Goal: Task Accomplishment & Management: Check status

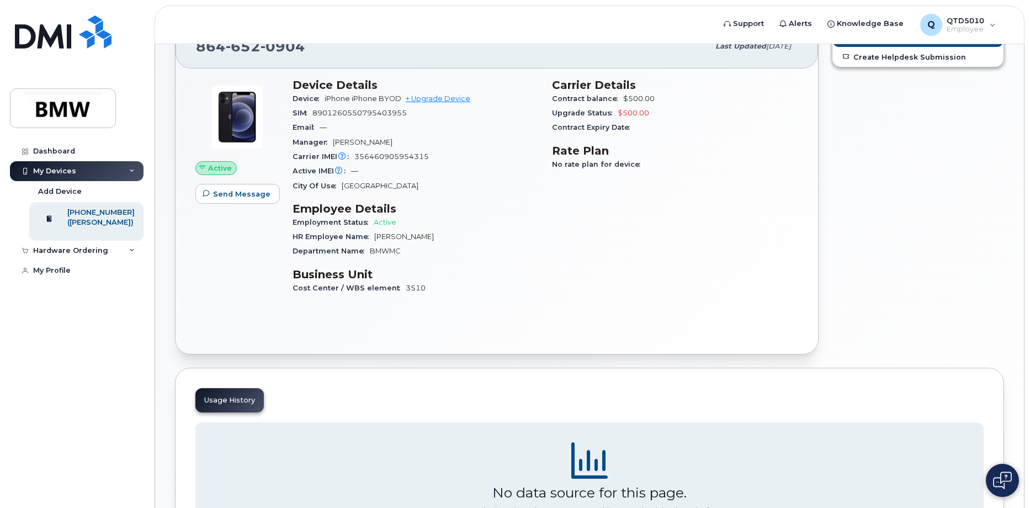
scroll to position [110, 0]
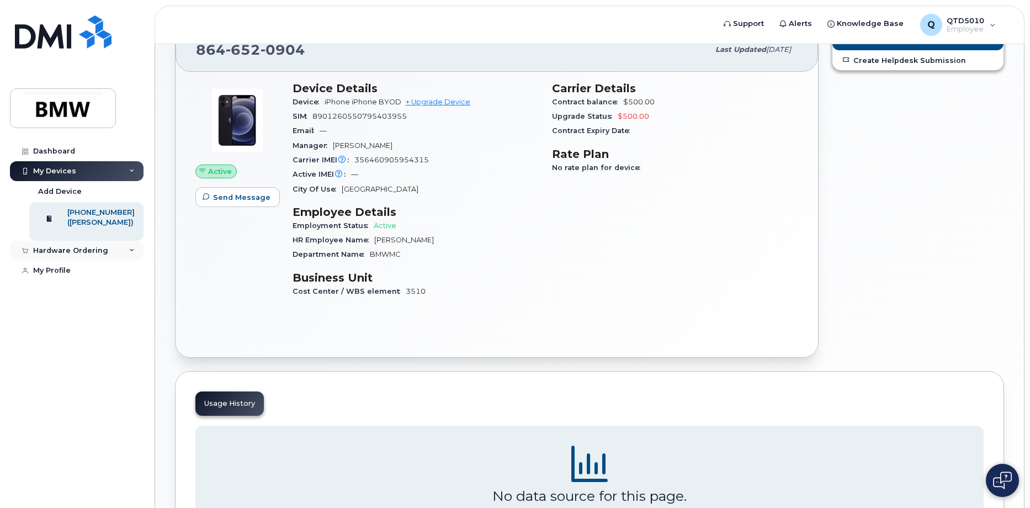
click at [85, 255] on div "Hardware Ordering" at bounding box center [70, 250] width 75 height 9
click at [65, 276] on link "My Orders" at bounding box center [86, 271] width 114 height 21
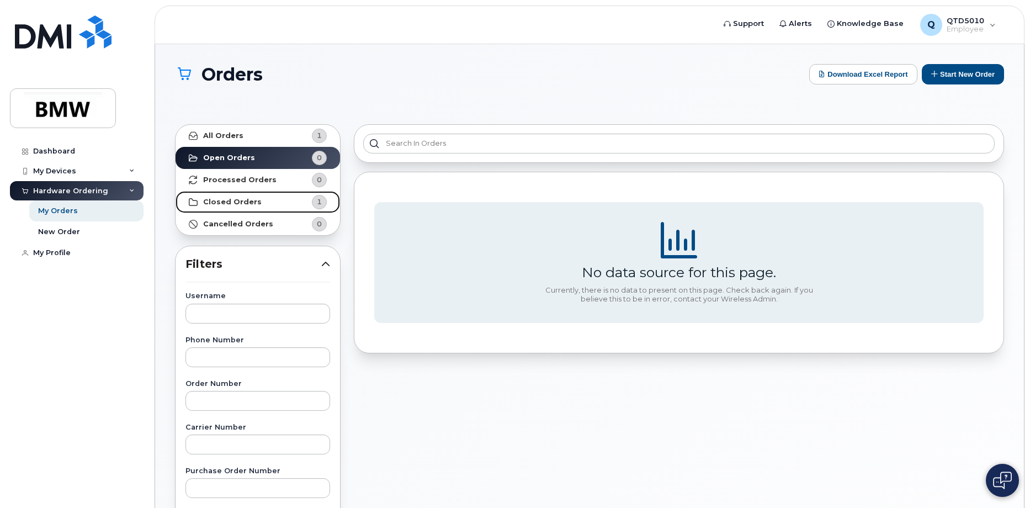
click at [250, 204] on strong "Closed Orders" at bounding box center [232, 202] width 59 height 9
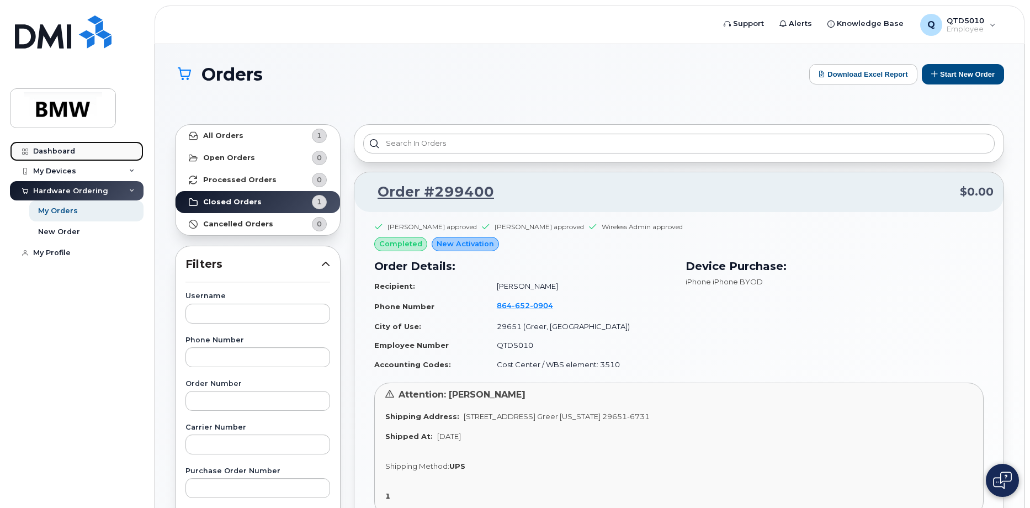
click at [49, 155] on div "Dashboard" at bounding box center [54, 151] width 42 height 9
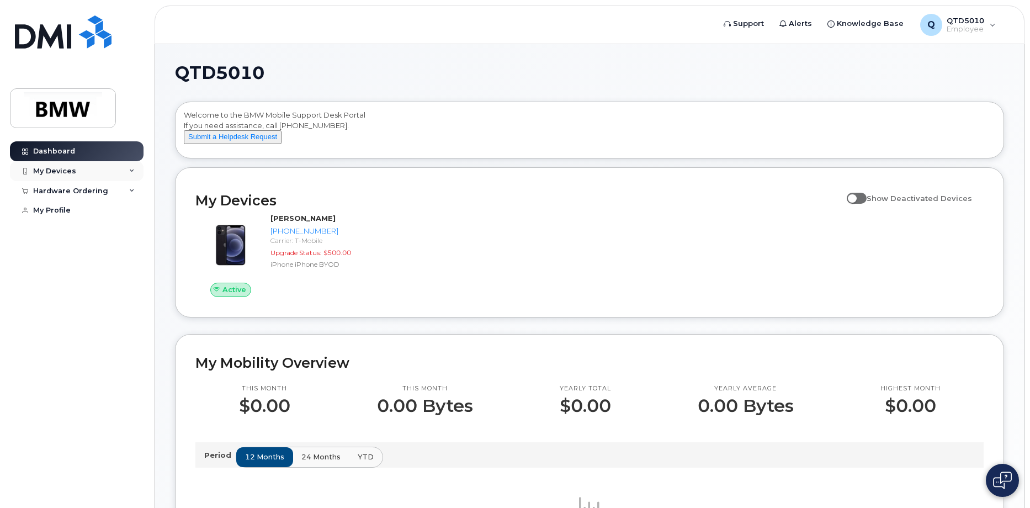
click at [133, 168] on icon at bounding box center [132, 171] width 6 height 6
click at [136, 188] on div "Hardware Ordering" at bounding box center [77, 191] width 134 height 20
click at [135, 188] on div "Hardware Ordering" at bounding box center [77, 191] width 134 height 20
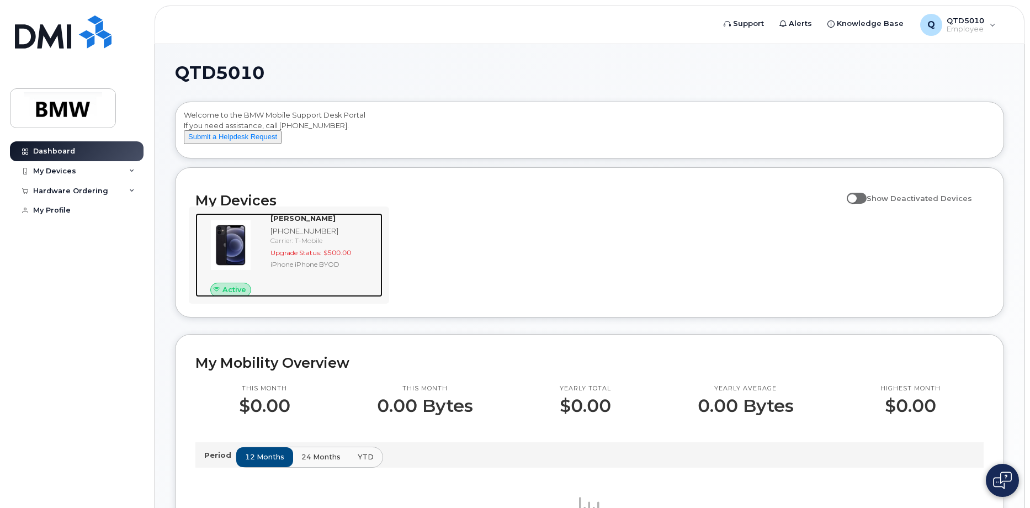
click at [255, 230] on img at bounding box center [230, 245] width 53 height 53
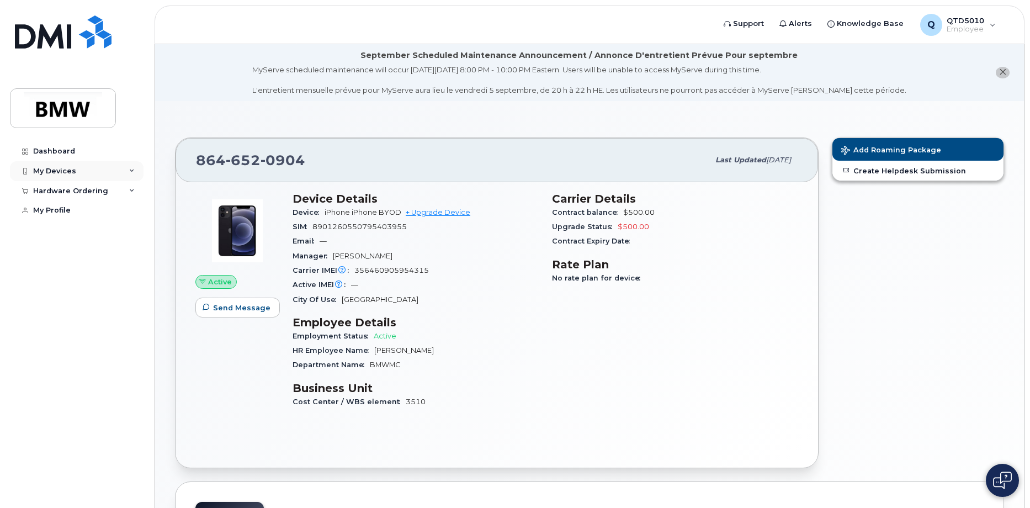
click at [58, 168] on div "My Devices" at bounding box center [54, 171] width 43 height 9
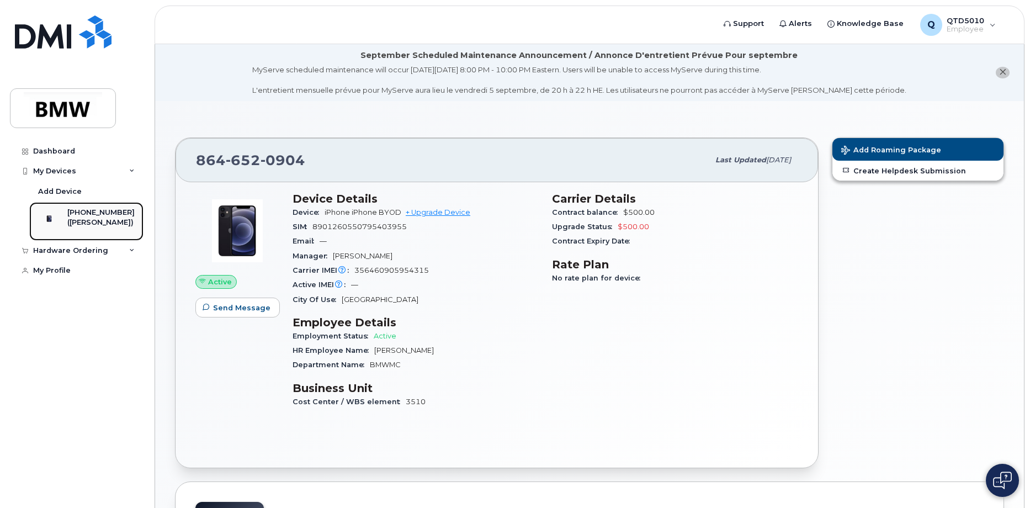
click at [88, 216] on div "[PHONE_NUMBER]" at bounding box center [100, 213] width 67 height 10
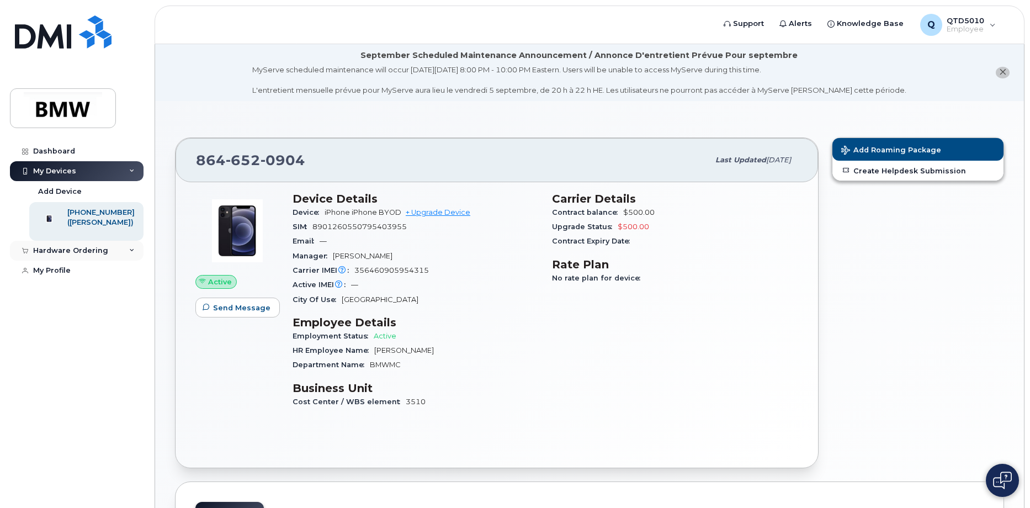
click at [79, 255] on div "Hardware Ordering" at bounding box center [70, 250] width 75 height 9
click at [63, 276] on div "My Orders" at bounding box center [58, 271] width 40 height 10
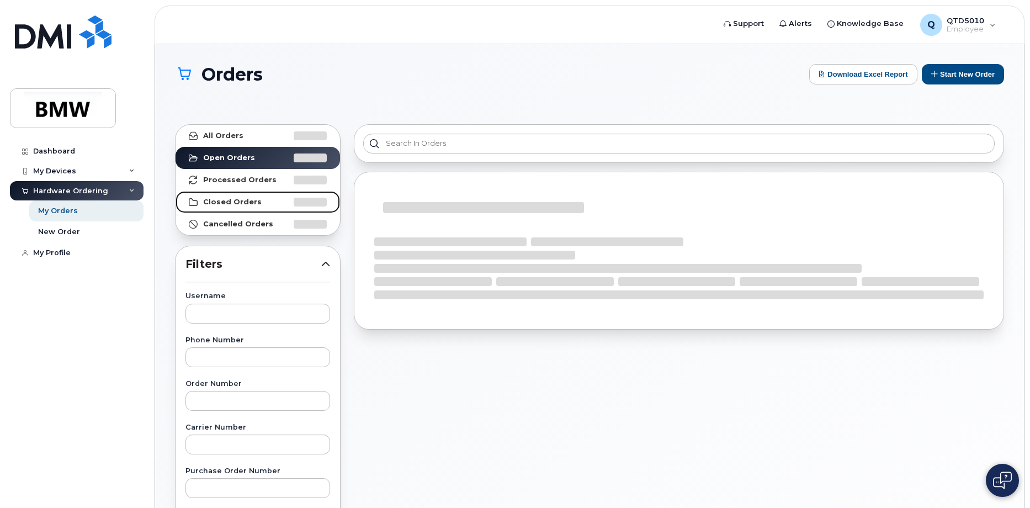
click at [253, 201] on strong "Closed Orders" at bounding box center [232, 202] width 59 height 9
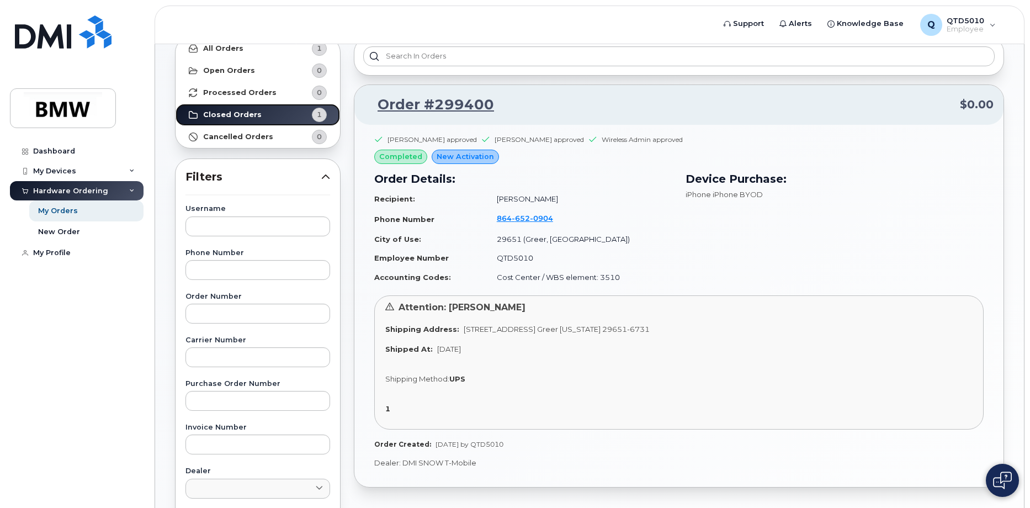
scroll to position [110, 0]
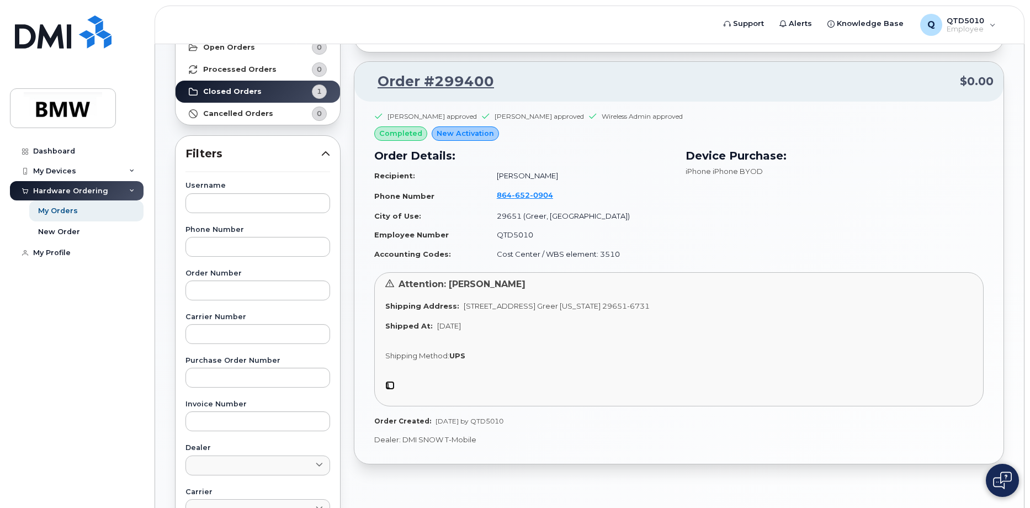
click at [388, 385] on strong "1" at bounding box center [387, 385] width 5 height 9
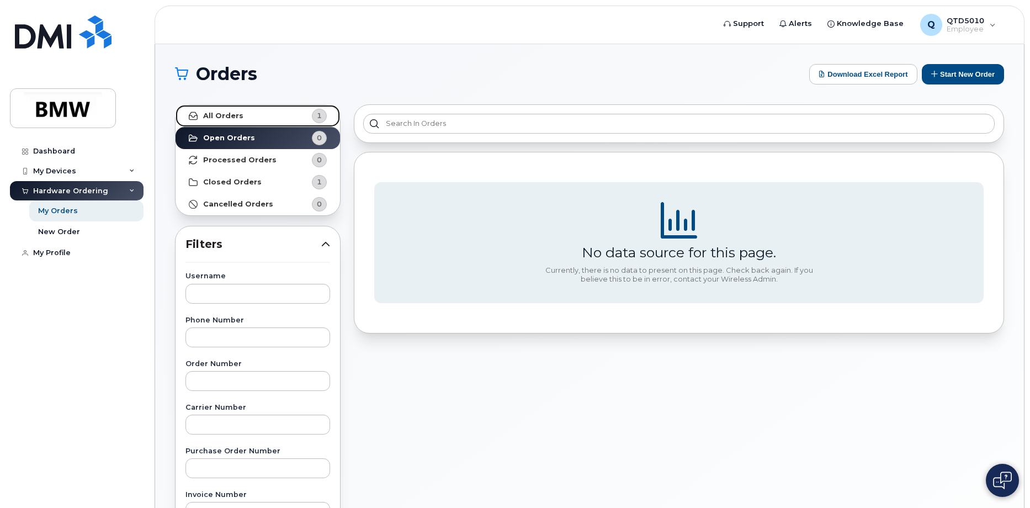
click at [224, 113] on strong "All Orders" at bounding box center [223, 116] width 40 height 9
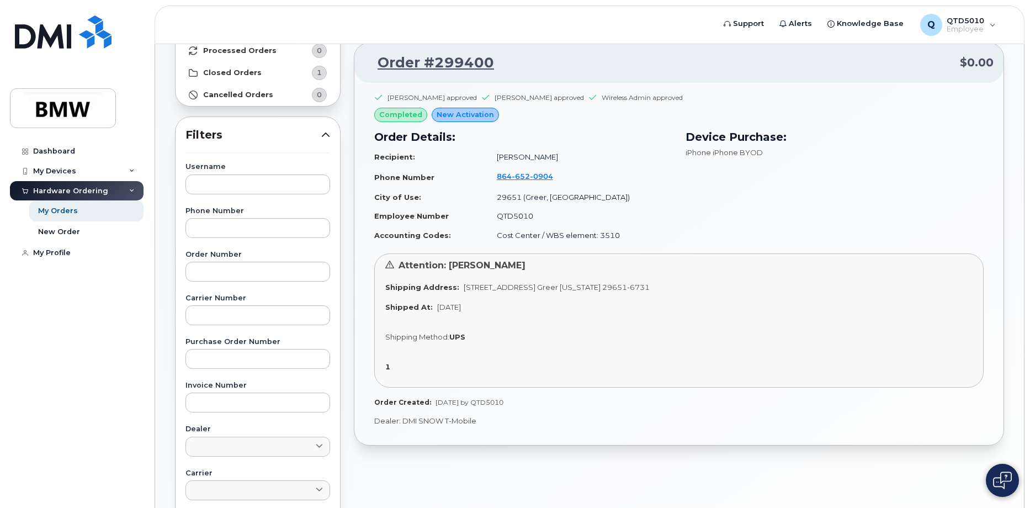
scroll to position [110, 0]
click at [257, 232] on input "text" at bounding box center [258, 227] width 145 height 20
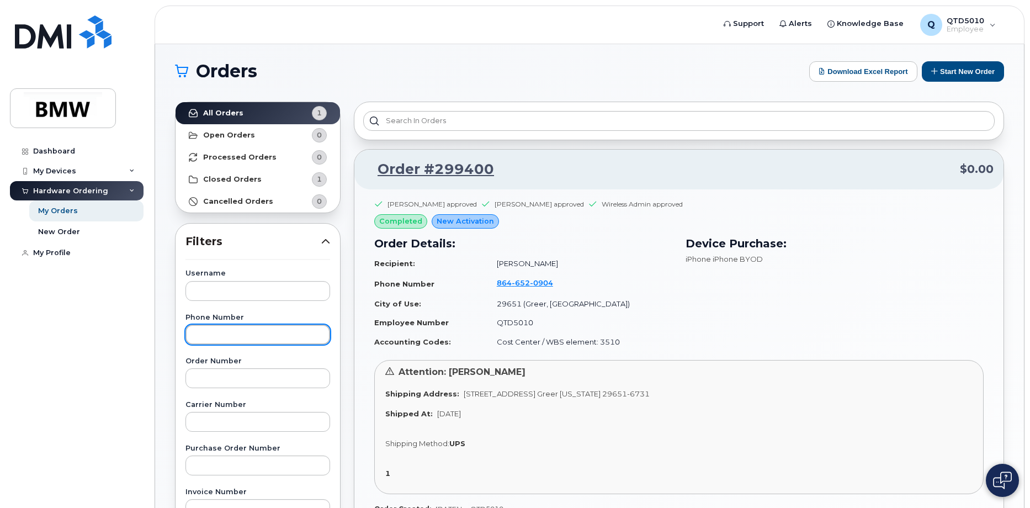
scroll to position [0, 0]
